Goal: Task Accomplishment & Management: Complete application form

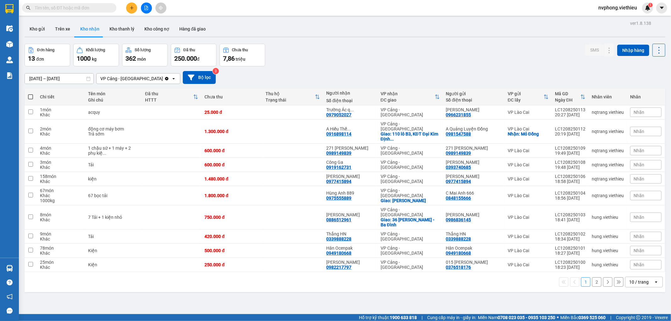
click at [130, 8] on icon "plus" at bounding box center [132, 8] width 4 height 4
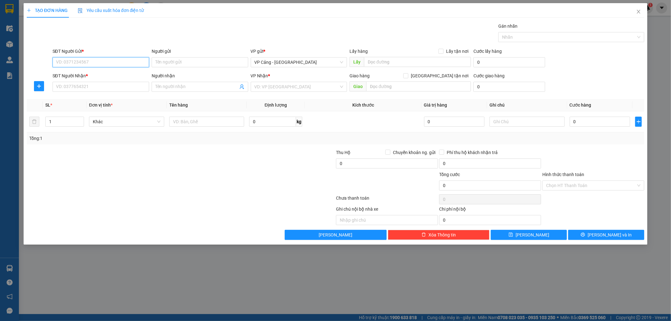
click at [106, 63] on input "SĐT Người Gửi *" at bounding box center [101, 62] width 97 height 10
type input "0919826884"
click at [106, 75] on div "0919826884 - A Tiến" at bounding box center [100, 74] width 89 height 7
type input "A Tiến"
type input "0919826884"
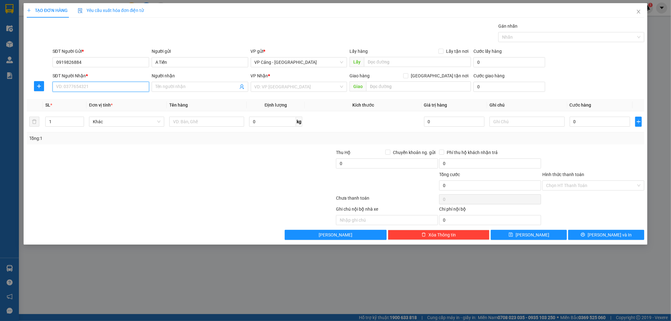
click at [105, 88] on input "SĐT Người Nhận *" at bounding box center [101, 87] width 97 height 10
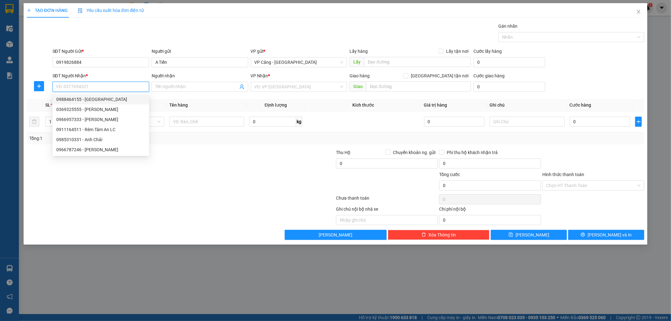
click at [103, 98] on div "0988464155 - [GEOGRAPHIC_DATA]" at bounding box center [100, 99] width 89 height 7
type input "0988464155"
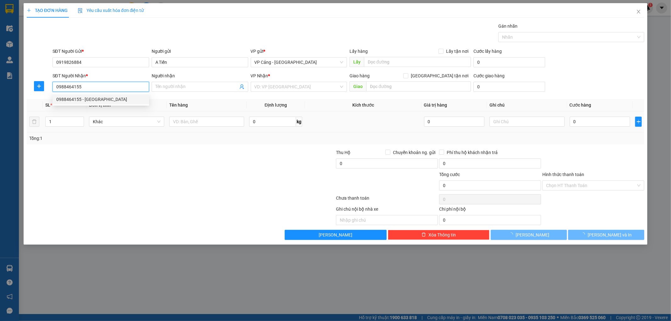
type input "Sáng Huế"
checkbox input "true"
type input "Trường Chính trị B6"
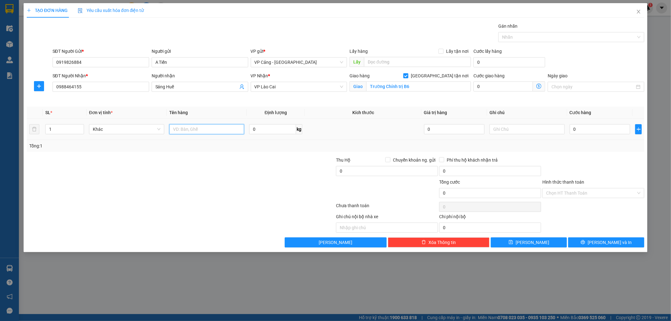
click at [212, 129] on input "text" at bounding box center [206, 129] width 75 height 10
type input "1 kiện rèm"
click at [624, 129] on input "0" at bounding box center [600, 129] width 60 height 10
type input "4"
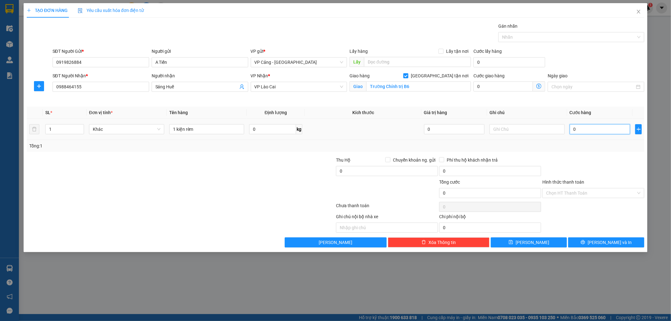
type input "4"
type input "40"
type input "400"
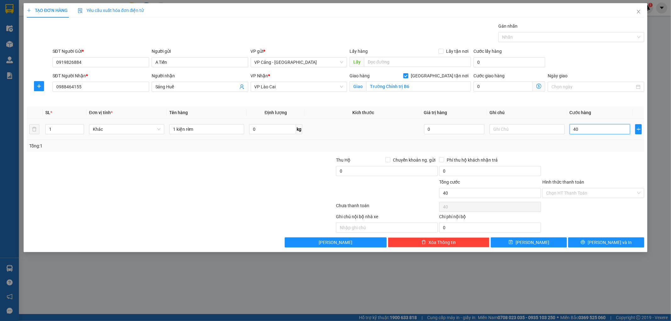
type input "400"
type input "4.000"
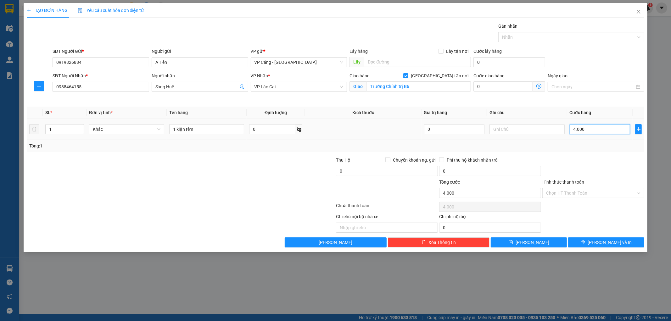
type input "40.000"
drag, startPoint x: 624, startPoint y: 129, endPoint x: 500, endPoint y: 110, distance: 126.1
click at [512, 125] on tr "1 Khác 1 kiện rèm 0 kg 0 40.000" at bounding box center [336, 129] width 618 height 21
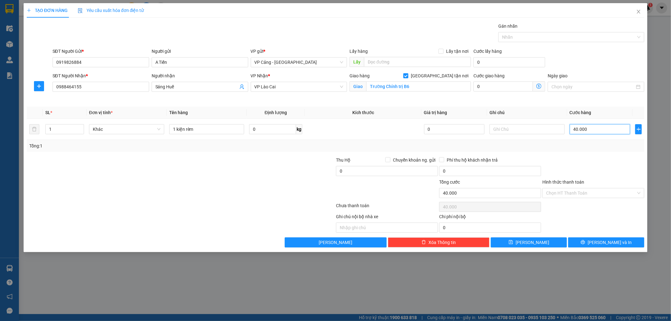
type input "1"
type input "1.000"
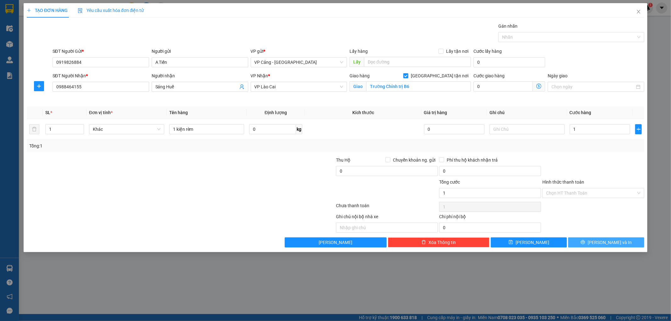
type input "1.000"
click at [609, 244] on span "[PERSON_NAME] và In" at bounding box center [610, 242] width 44 height 7
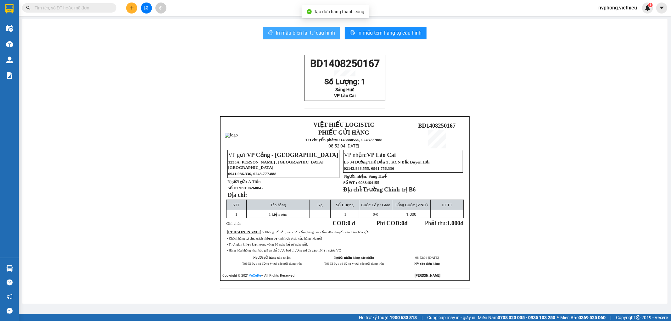
click at [305, 32] on span "In mẫu biên lai tự cấu hình" at bounding box center [305, 33] width 59 height 8
click at [134, 8] on button at bounding box center [131, 8] width 11 height 11
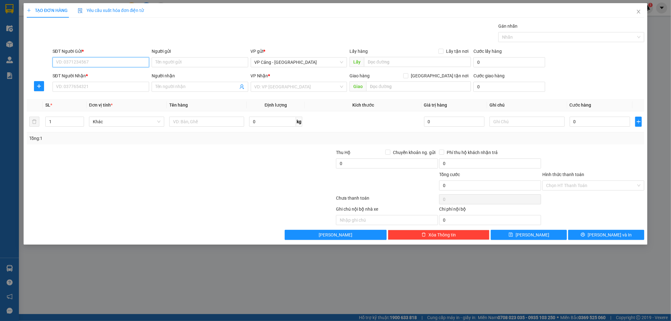
click at [90, 64] on input "SĐT Người Gửi *" at bounding box center [101, 62] width 97 height 10
type input "0982662366"
click at [107, 76] on div "0982662366 - LONG ANH" at bounding box center [100, 74] width 89 height 7
type input "LONG ANH"
type input "0982662366"
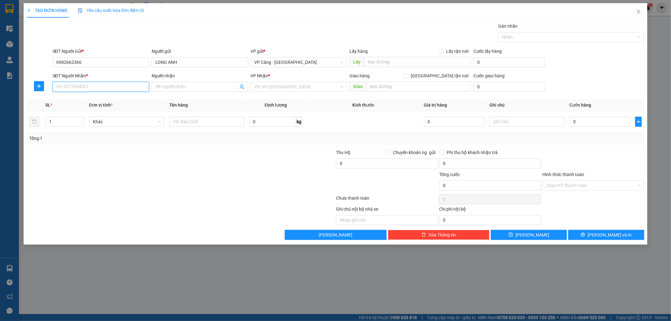
click at [104, 86] on input "SĐT Người Nhận *" at bounding box center [101, 87] width 97 height 10
click at [104, 91] on input "SĐT Người Nhận *" at bounding box center [101, 87] width 97 height 10
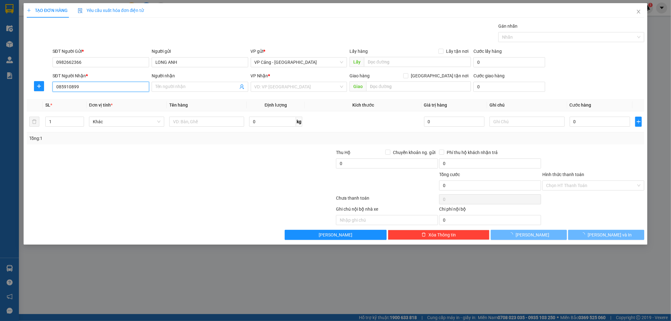
type input "0859108999"
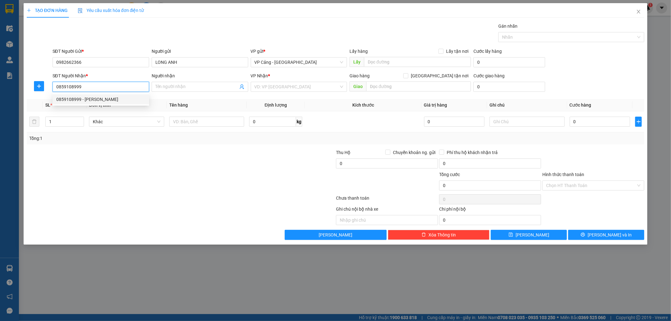
click at [112, 98] on div "0859108999 - [PERSON_NAME]" at bounding box center [100, 99] width 89 height 7
type input "[PERSON_NAME]"
checkbox input "true"
type input "118 nhạc sơn, tổ 16, [PERSON_NAME], [PERSON_NAME]"
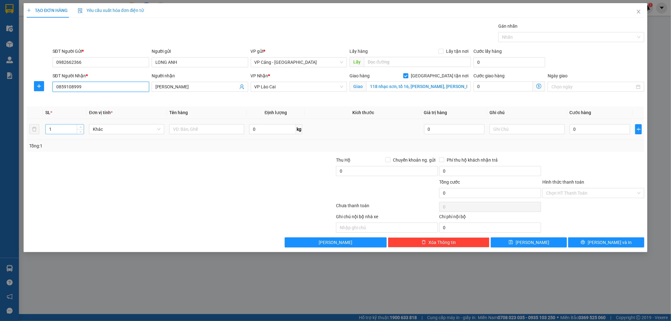
type input "0859108999"
click at [54, 130] on input "1" at bounding box center [65, 129] width 38 height 9
type input "4"
click at [208, 127] on input "text" at bounding box center [206, 129] width 75 height 10
type input "2 bộ ĐH Funiki + pxk"
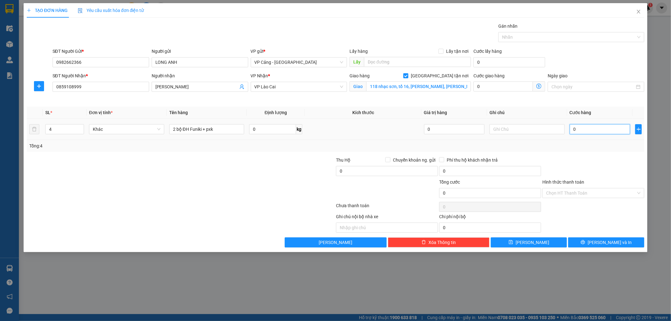
click at [609, 131] on input "0" at bounding box center [600, 129] width 60 height 10
type input "1"
type input "1.000"
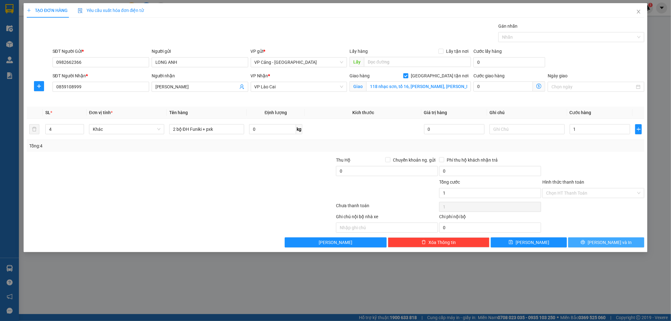
type input "1.000"
click at [586, 244] on icon "printer" at bounding box center [583, 242] width 4 height 4
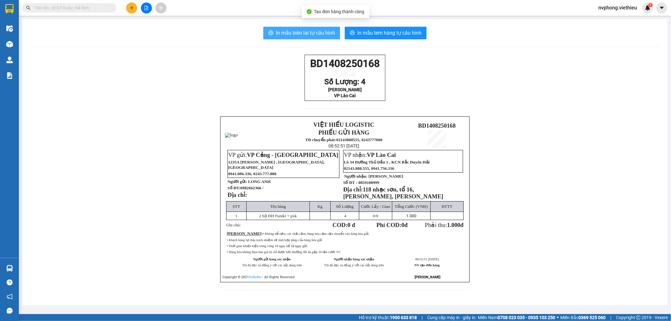
click at [320, 31] on span "In mẫu biên lai tự cấu hình" at bounding box center [305, 33] width 59 height 8
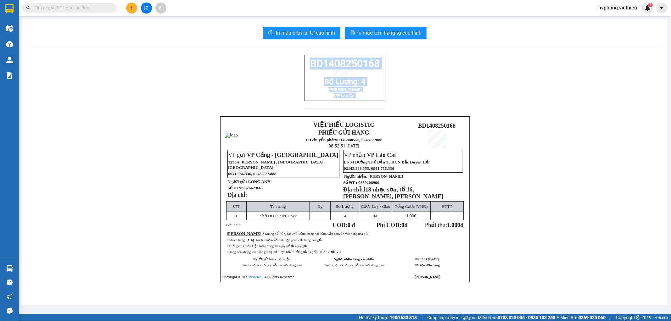
drag, startPoint x: 358, startPoint y: 102, endPoint x: 306, endPoint y: 60, distance: 66.4
click at [306, 60] on div "BD1408250168 Số Lượng: 4 [PERSON_NAME] VP Lào Cai" at bounding box center [345, 78] width 81 height 46
copy div "BD1408250168 Số Lượng: 4 [PERSON_NAME] VP Lào Cai"
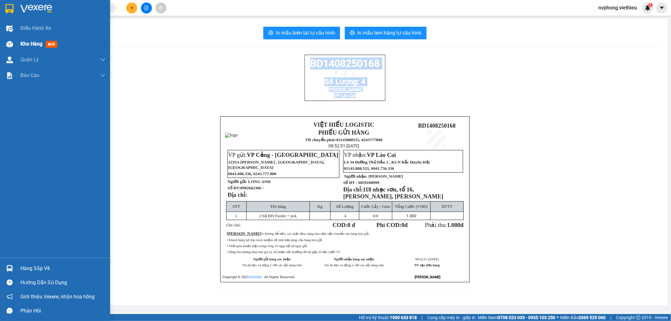
click at [31, 45] on span "Kho hàng" at bounding box center [31, 44] width 22 height 6
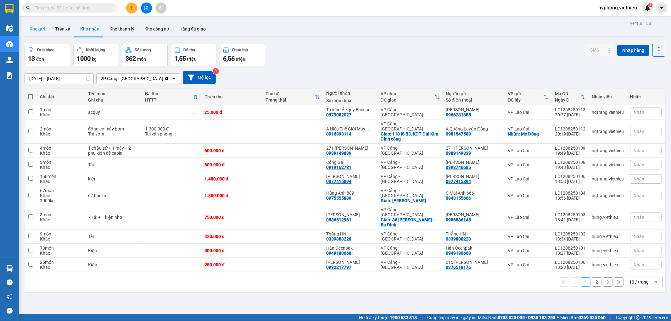
click at [47, 29] on button "Kho gửi" at bounding box center [37, 28] width 25 height 15
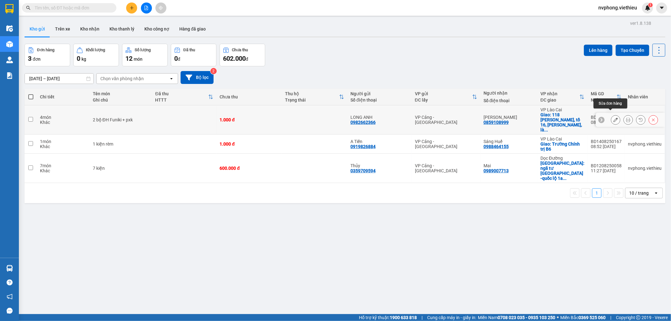
click at [614, 118] on icon at bounding box center [616, 120] width 4 height 4
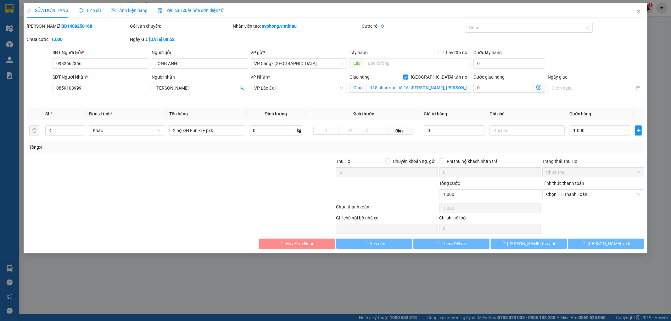
type input "0982662366"
type input "LONG ANH"
type input "0859108999"
type input "[PERSON_NAME]"
checkbox input "true"
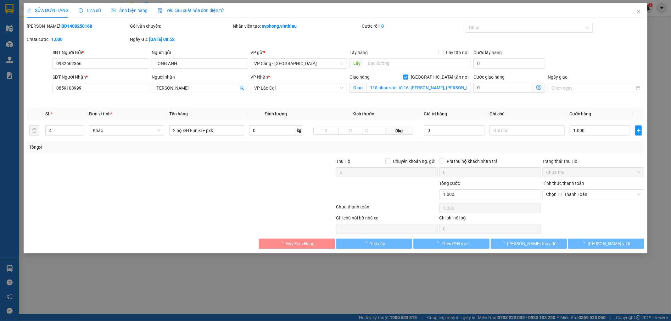
type input "118 nhạc sơn, tổ 16, [PERSON_NAME], [PERSON_NAME]"
type input "1.000"
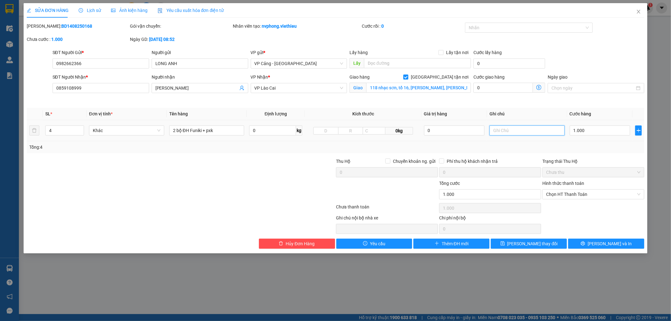
click at [531, 133] on input "text" at bounding box center [527, 131] width 75 height 10
type input "giao"
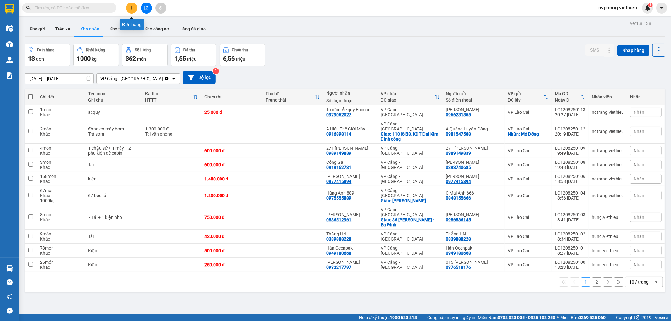
click at [135, 8] on button at bounding box center [131, 8] width 11 height 11
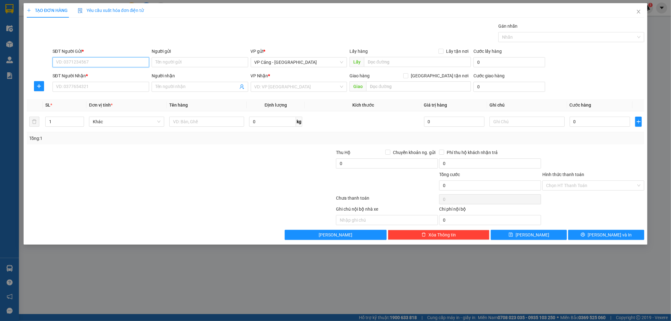
click at [111, 62] on input "SĐT Người Gửi *" at bounding box center [101, 62] width 97 height 10
click at [113, 76] on div "0313290555 - [PERSON_NAME]" at bounding box center [100, 74] width 89 height 7
type input "0313290555"
type input "[PERSON_NAME]"
type input "0313290555"
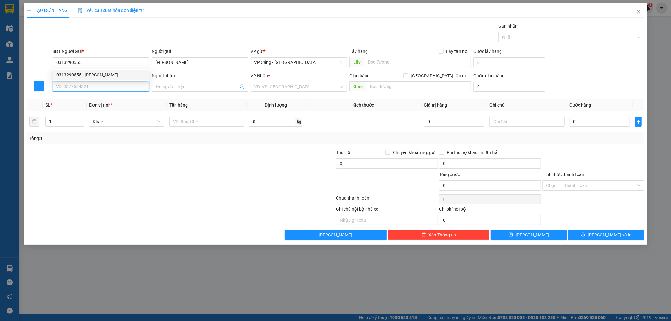
click at [112, 84] on input "SĐT Người Nhận *" at bounding box center [101, 87] width 97 height 10
click at [108, 101] on div "0969852929 - Tuyết Thuần" at bounding box center [100, 99] width 89 height 7
type input "0969852929"
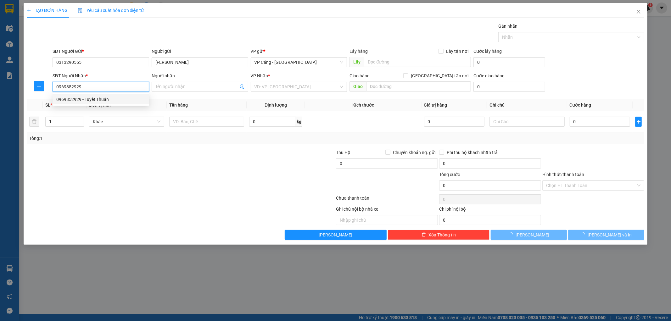
type input "Tuyết Thuần"
checkbox input "true"
type input "022 cốc lếu [GEOGRAPHIC_DATA]"
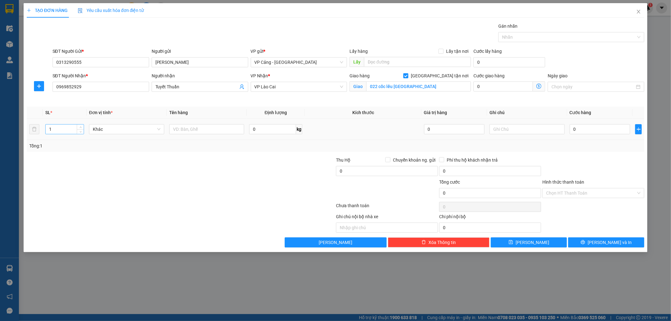
click at [59, 128] on input "1" at bounding box center [65, 129] width 38 height 9
click at [218, 123] on div at bounding box center [206, 129] width 75 height 13
click at [214, 124] on input "text" at bounding box center [206, 129] width 75 height 10
type input "1 đệm + phong bì"
click at [589, 127] on input "0" at bounding box center [600, 129] width 60 height 10
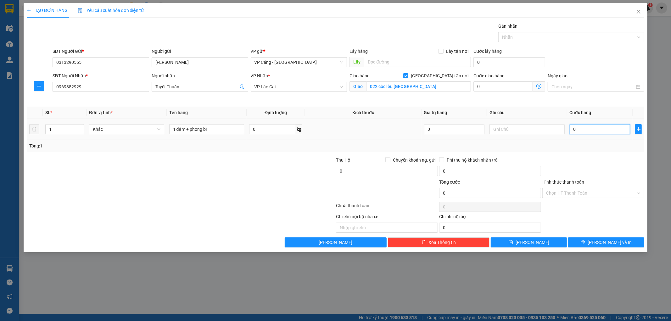
type input "1"
type input "1.000"
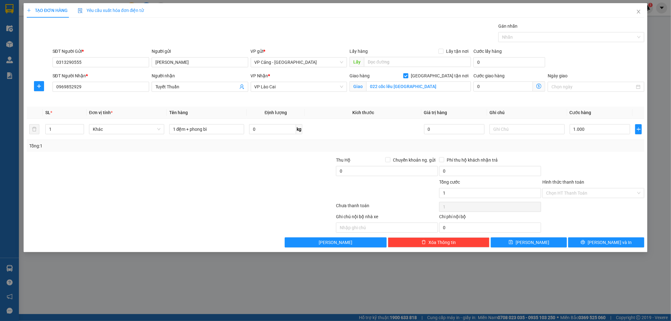
type input "1.000"
click at [604, 250] on div "TẠO ĐƠN HÀNG Yêu cầu xuất hóa đơn điện tử Transit Pickup Surcharge Ids Transit …" at bounding box center [336, 127] width 625 height 249
click at [605, 243] on span "[PERSON_NAME] và In" at bounding box center [610, 242] width 44 height 7
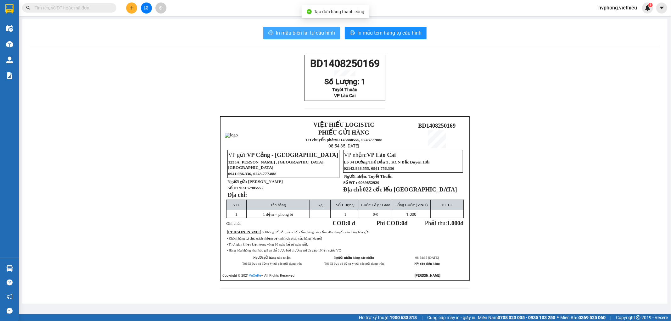
click at [313, 35] on span "In mẫu biên lai tự cấu hình" at bounding box center [305, 33] width 59 height 8
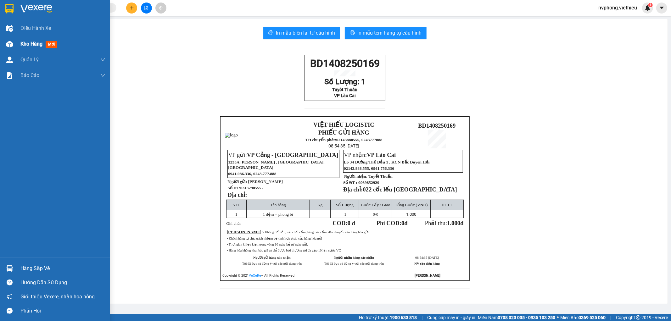
click at [30, 43] on span "Kho hàng" at bounding box center [31, 44] width 22 height 6
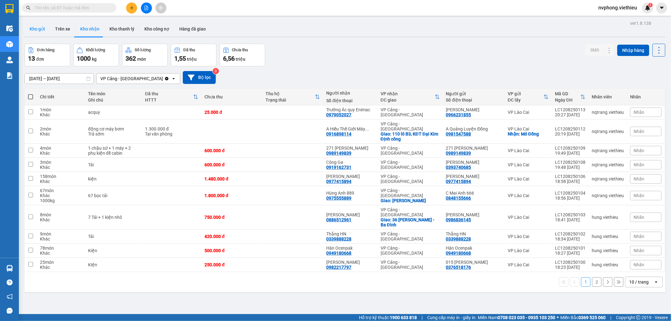
click at [37, 27] on button "Kho gửi" at bounding box center [37, 28] width 25 height 15
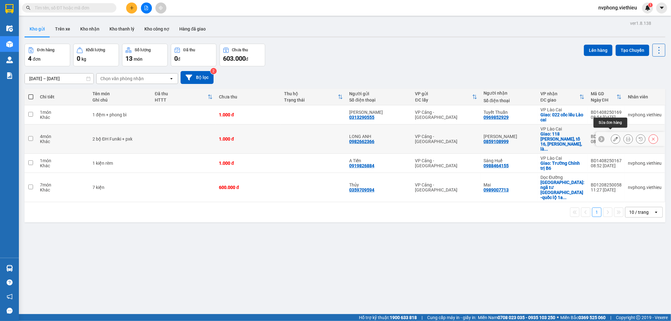
click at [614, 137] on icon at bounding box center [616, 139] width 4 height 4
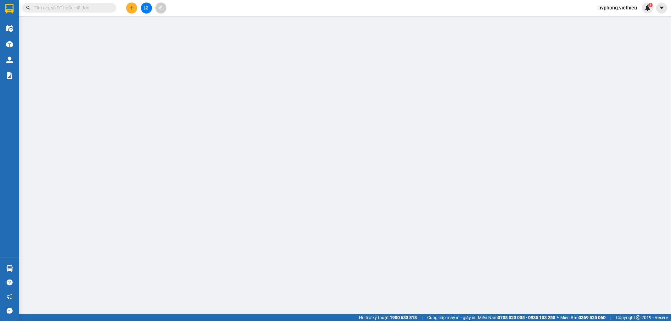
type input "0982662366"
type input "LONG ANH"
type input "0859108999"
type input "[PERSON_NAME]"
checkbox input "true"
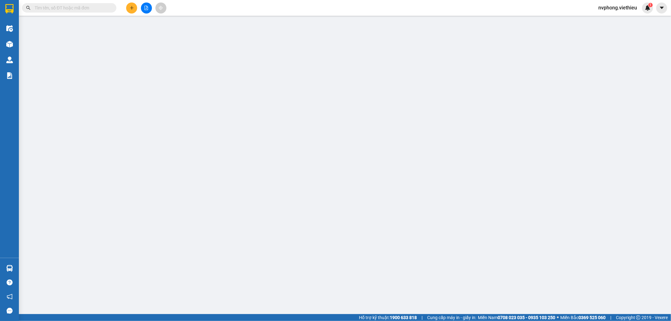
type input "118 nhạc sơn, tổ 16, [PERSON_NAME], [PERSON_NAME]"
type input "1.000"
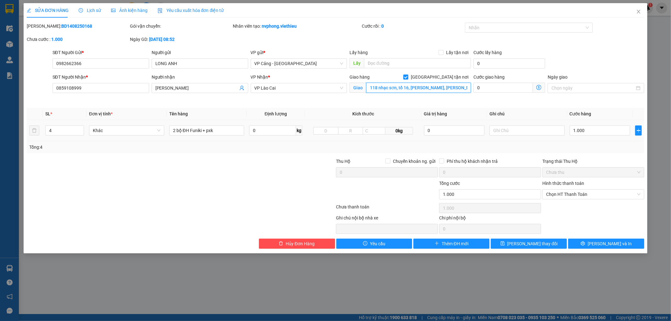
click at [450, 90] on input "118 nhạc sơn, tổ 16, [PERSON_NAME], [PERSON_NAME]" at bounding box center [418, 88] width 105 height 10
type input "191 Trần Phú, Bắc Cường , LC"
click at [597, 241] on button "[PERSON_NAME] và In" at bounding box center [607, 244] width 76 height 10
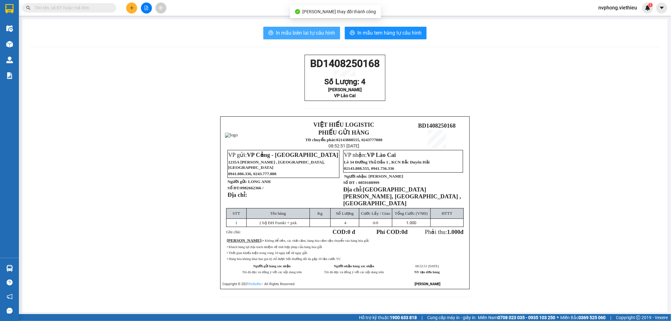
click at [314, 31] on span "In mẫu biên lai tự cấu hình" at bounding box center [305, 33] width 59 height 8
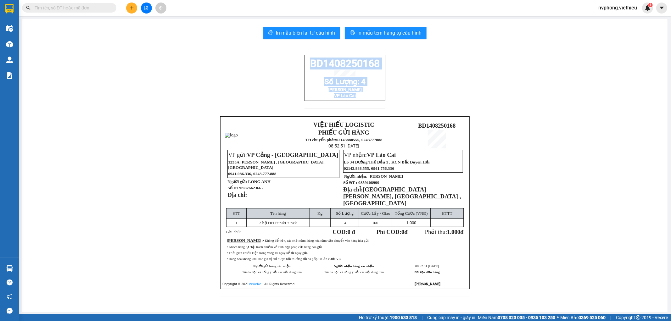
drag, startPoint x: 355, startPoint y: 102, endPoint x: 310, endPoint y: 66, distance: 58.0
click at [310, 66] on div "BD1408250168 Số Lượng: 4 [PERSON_NAME] VP Lào Cai" at bounding box center [345, 78] width 81 height 46
copy div "BD1408250168 Số Lượng: 4 [PERSON_NAME] VP Lào Cai"
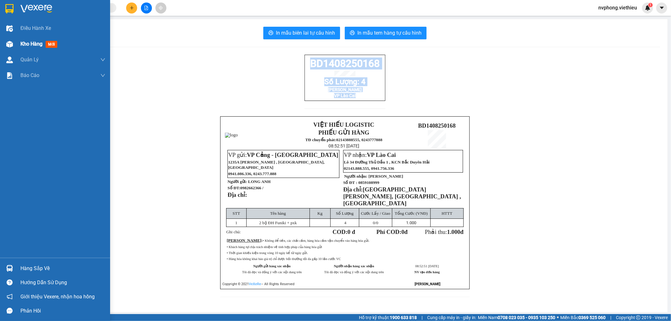
click at [21, 42] on span "Kho hàng" at bounding box center [31, 44] width 22 height 6
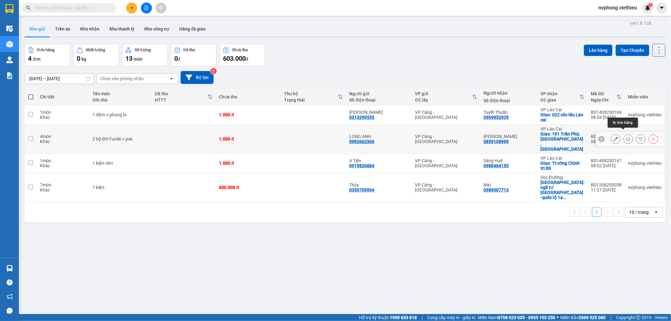
click at [626, 137] on icon at bounding box center [628, 139] width 4 height 4
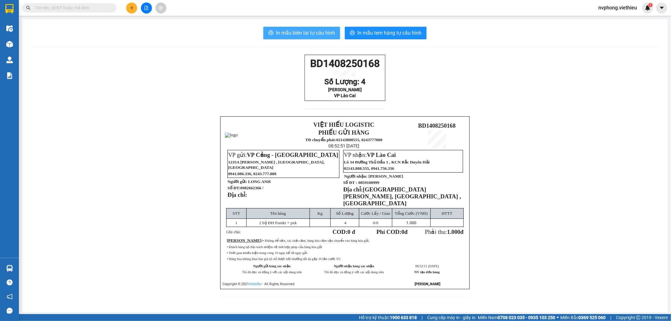
click at [300, 37] on button "In mẫu biên lai tự cấu hình" at bounding box center [301, 33] width 77 height 13
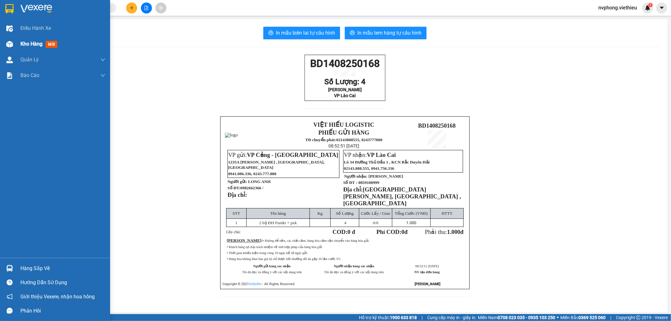
click at [23, 46] on span "Kho hàng" at bounding box center [31, 44] width 22 height 6
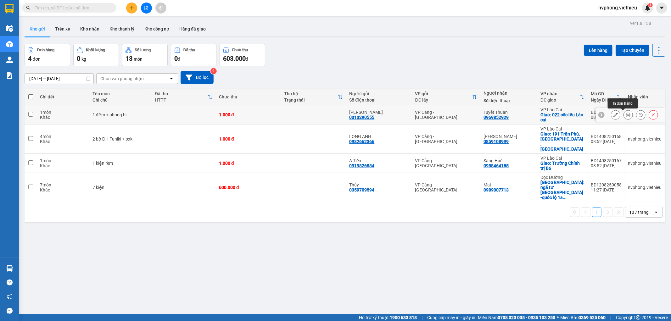
click at [627, 114] on button at bounding box center [628, 115] width 9 height 11
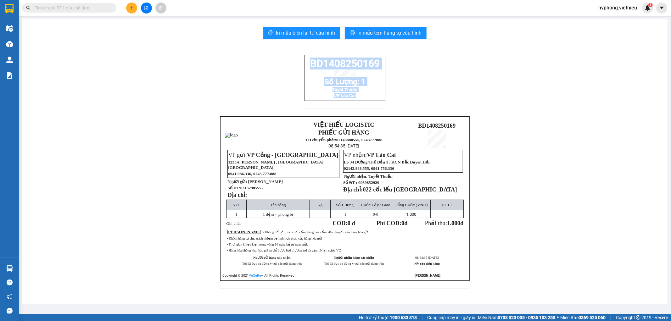
drag, startPoint x: 356, startPoint y: 100, endPoint x: 300, endPoint y: 62, distance: 67.3
click at [300, 62] on div "BD1408250169 Số Lượng: 1 Tuyết Thuần VP Lào Cai VIỆT HIẾU LOGISTIC PHIẾU GỬI HÀ…" at bounding box center [345, 176] width 631 height 242
copy div "BD1408250169 Số Lượng: 1 Tuyết Thuần VP Lào Cai"
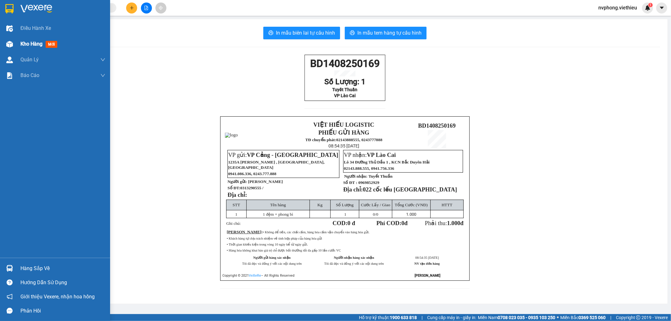
click at [10, 40] on div at bounding box center [9, 44] width 11 height 11
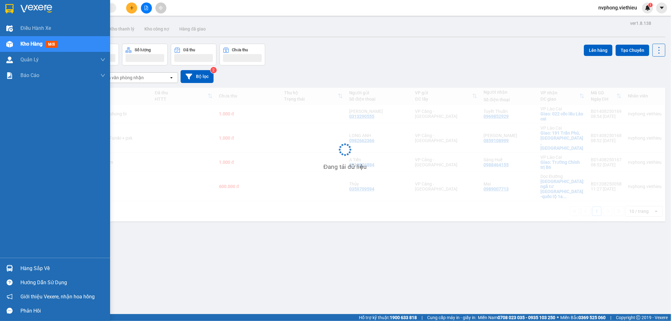
click at [13, 40] on div at bounding box center [9, 44] width 11 height 11
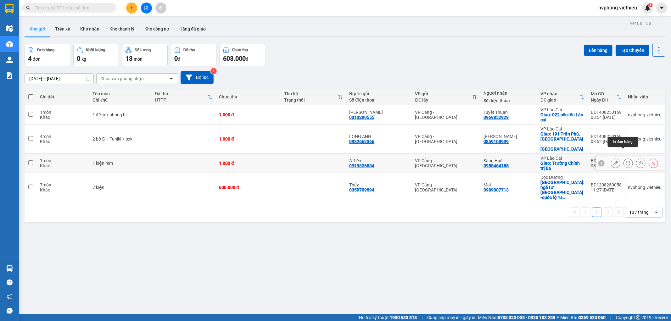
click at [624, 158] on button at bounding box center [628, 163] width 9 height 11
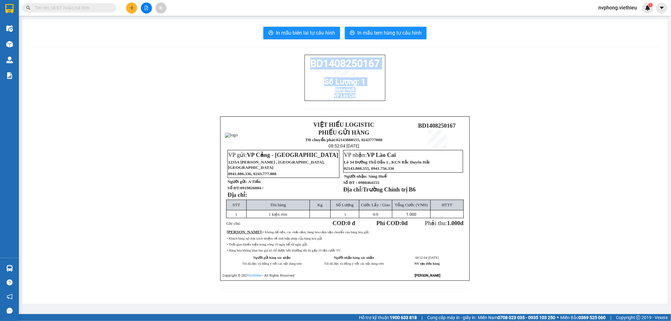
drag, startPoint x: 358, startPoint y: 101, endPoint x: 295, endPoint y: 55, distance: 77.7
click at [295, 55] on div "BD1408250167 Số Lượng: 1 Sáng Huế VP Lào Cai VIỆT HIẾU LOGISTIC PHIẾU GỬI HÀNG …" at bounding box center [345, 176] width 631 height 242
copy div "BD1408250167 Số Lượng: 1 Sáng Huế VP Lào Cai"
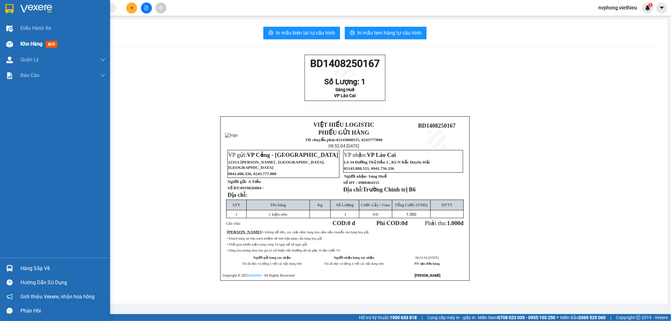
click at [18, 44] on div "Kho hàng mới" at bounding box center [55, 44] width 110 height 16
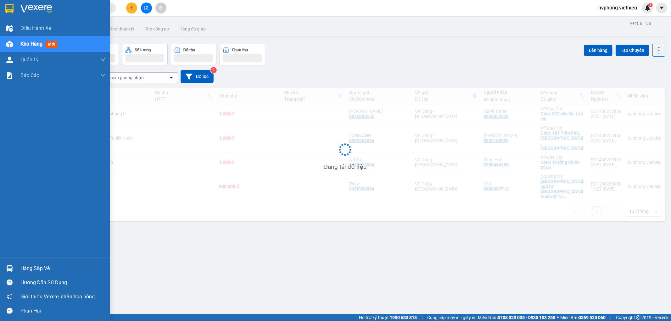
click at [30, 44] on span "Kho hàng" at bounding box center [31, 44] width 22 height 6
